Goal: Navigation & Orientation: Find specific page/section

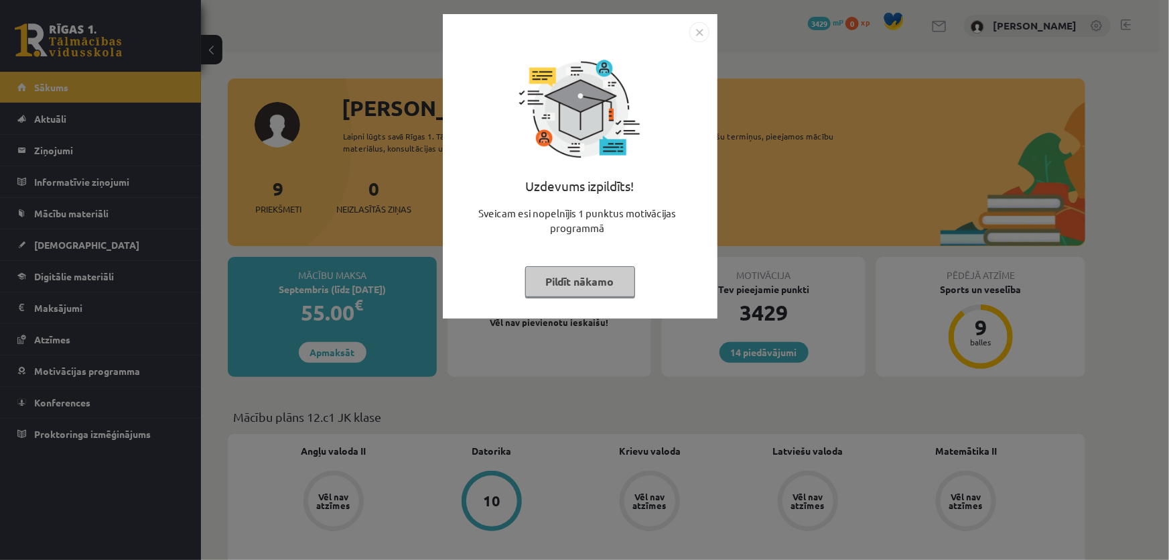
click at [606, 275] on button "Pildīt nākamo" at bounding box center [580, 281] width 110 height 31
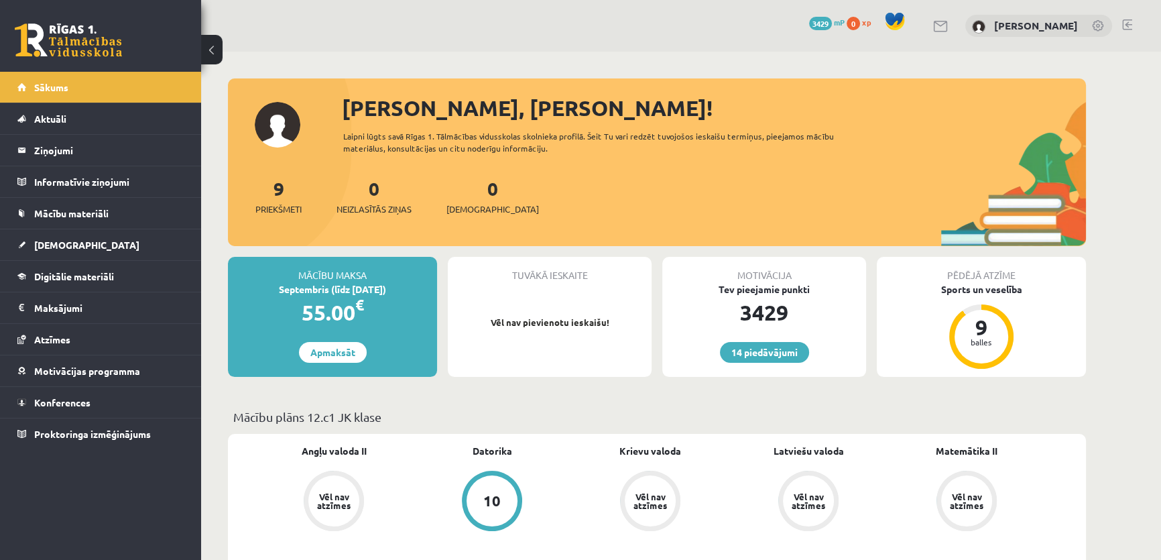
click at [365, 288] on div "Septembris (līdz [DATE])" at bounding box center [332, 289] width 209 height 14
click at [117, 306] on legend "Maksājumi 0" at bounding box center [109, 307] width 150 height 31
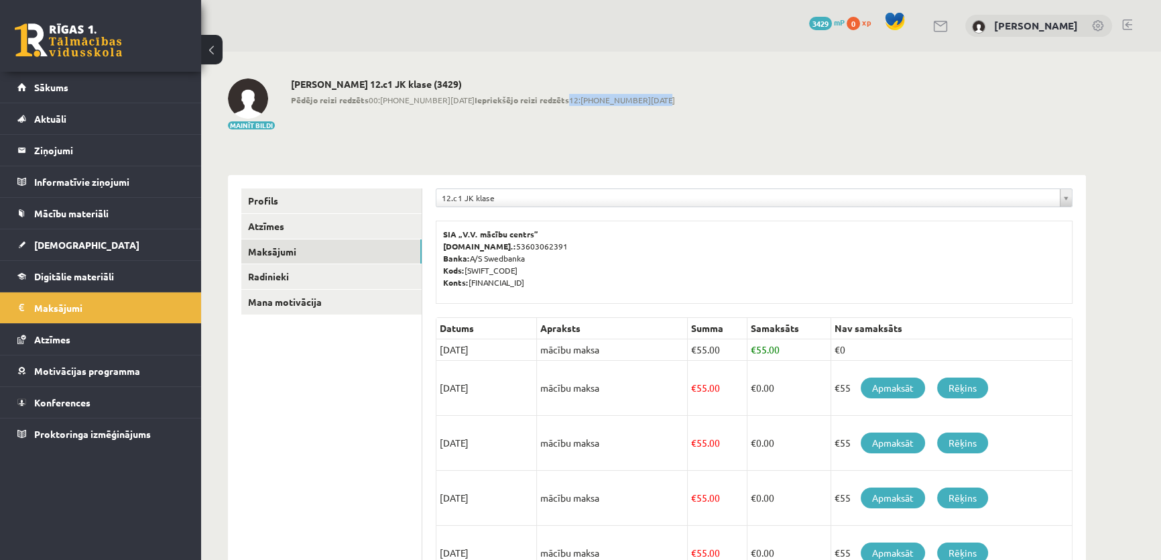
drag, startPoint x: 522, startPoint y: 94, endPoint x: 572, endPoint y: 95, distance: 49.6
click at [572, 95] on span "Pēdējo reizi redzēts 00:[PHONE_NUMBER][DATE] Iepriekšējo reizi redzēts 12:[PHON…" at bounding box center [483, 100] width 384 height 12
click at [592, 99] on div "Mainīt bildi [PERSON_NAME] 12.c1 JK klase (3429) Pēdējo reizi redzēts 00:[PHONE…" at bounding box center [657, 104] width 858 height 52
click at [94, 266] on link "Digitālie materiāli" at bounding box center [100, 276] width 167 height 31
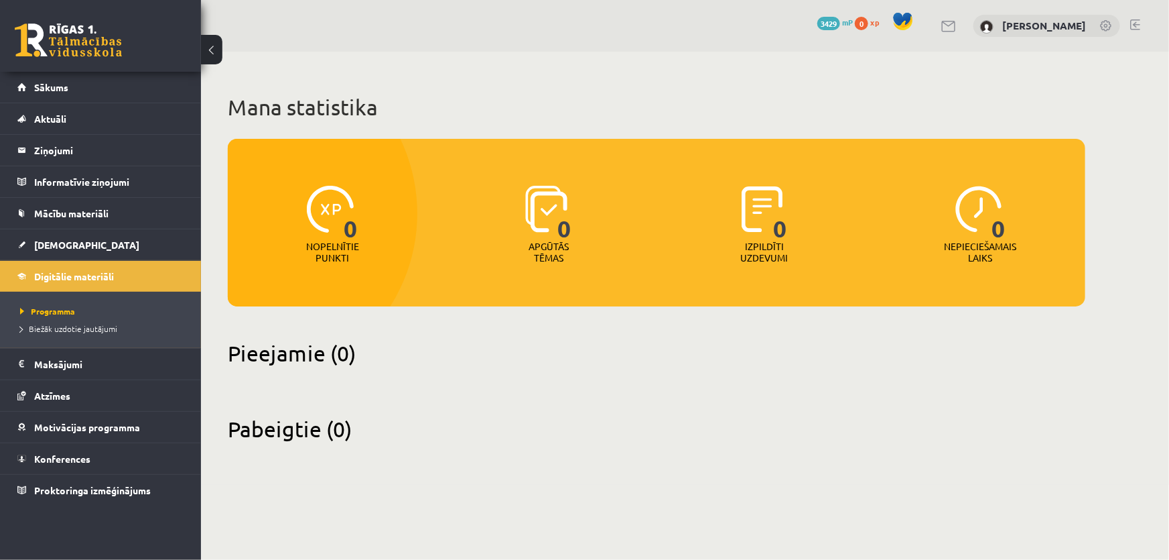
drag, startPoint x: 501, startPoint y: 371, endPoint x: 460, endPoint y: 488, distance: 124.0
click at [440, 346] on h2 "Pieejamie (0)" at bounding box center [657, 353] width 858 height 26
click at [127, 219] on link "Mācību materiāli" at bounding box center [100, 213] width 167 height 31
